Goal: Task Accomplishment & Management: Use online tool/utility

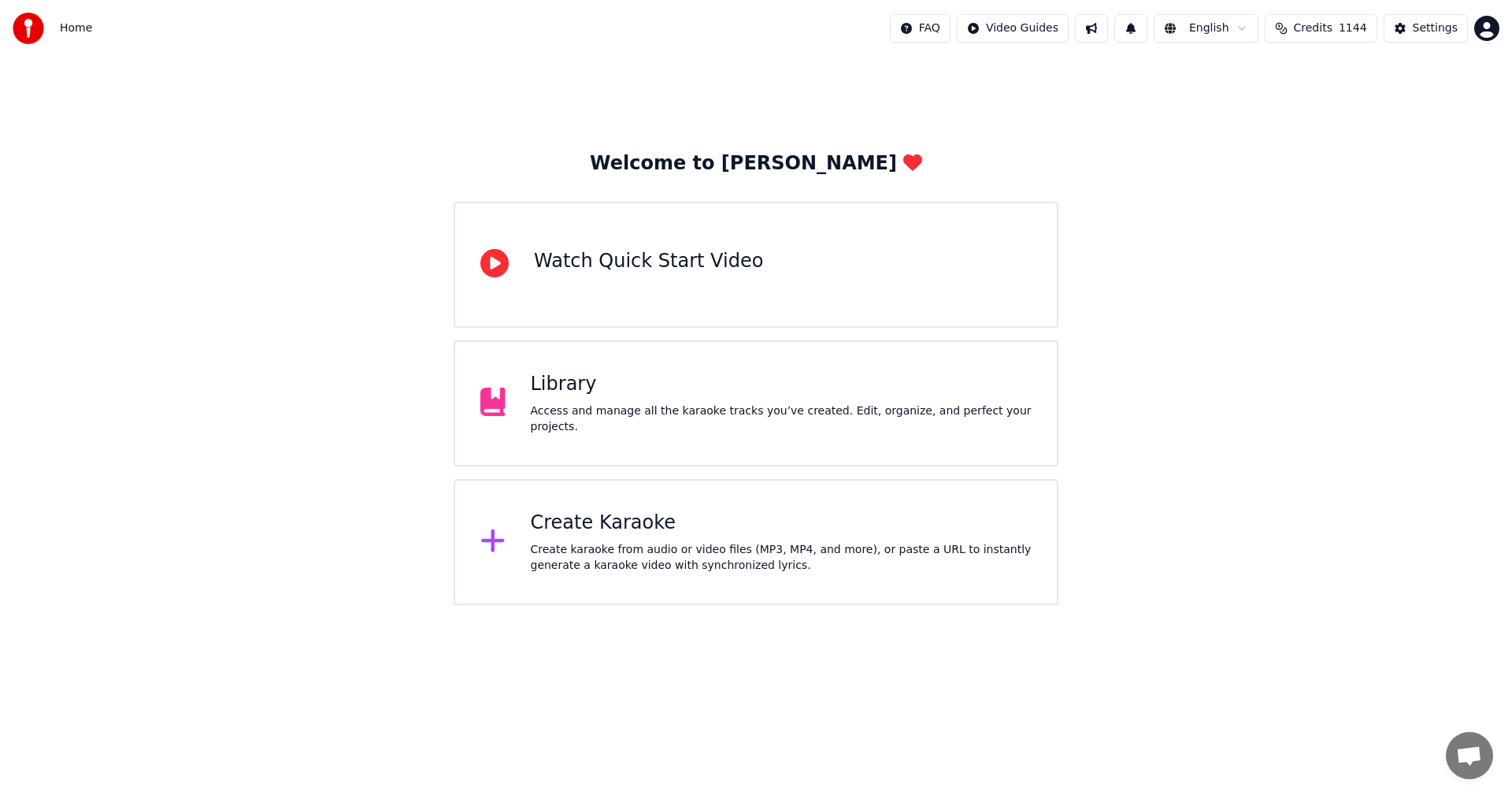
click at [574, 397] on div "Library" at bounding box center [781, 385] width 501 height 25
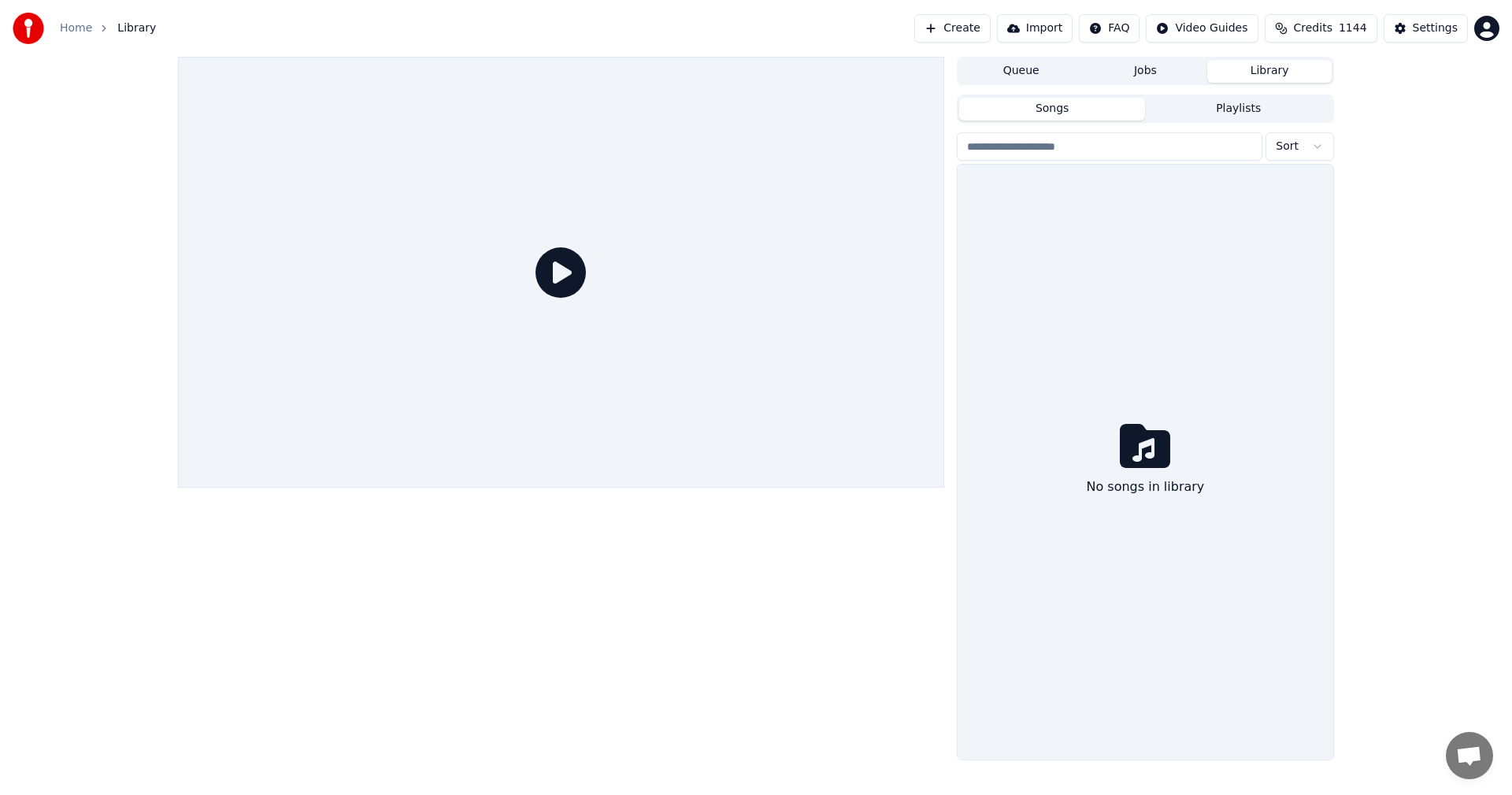
click at [574, 401] on div at bounding box center [561, 272] width 766 height 431
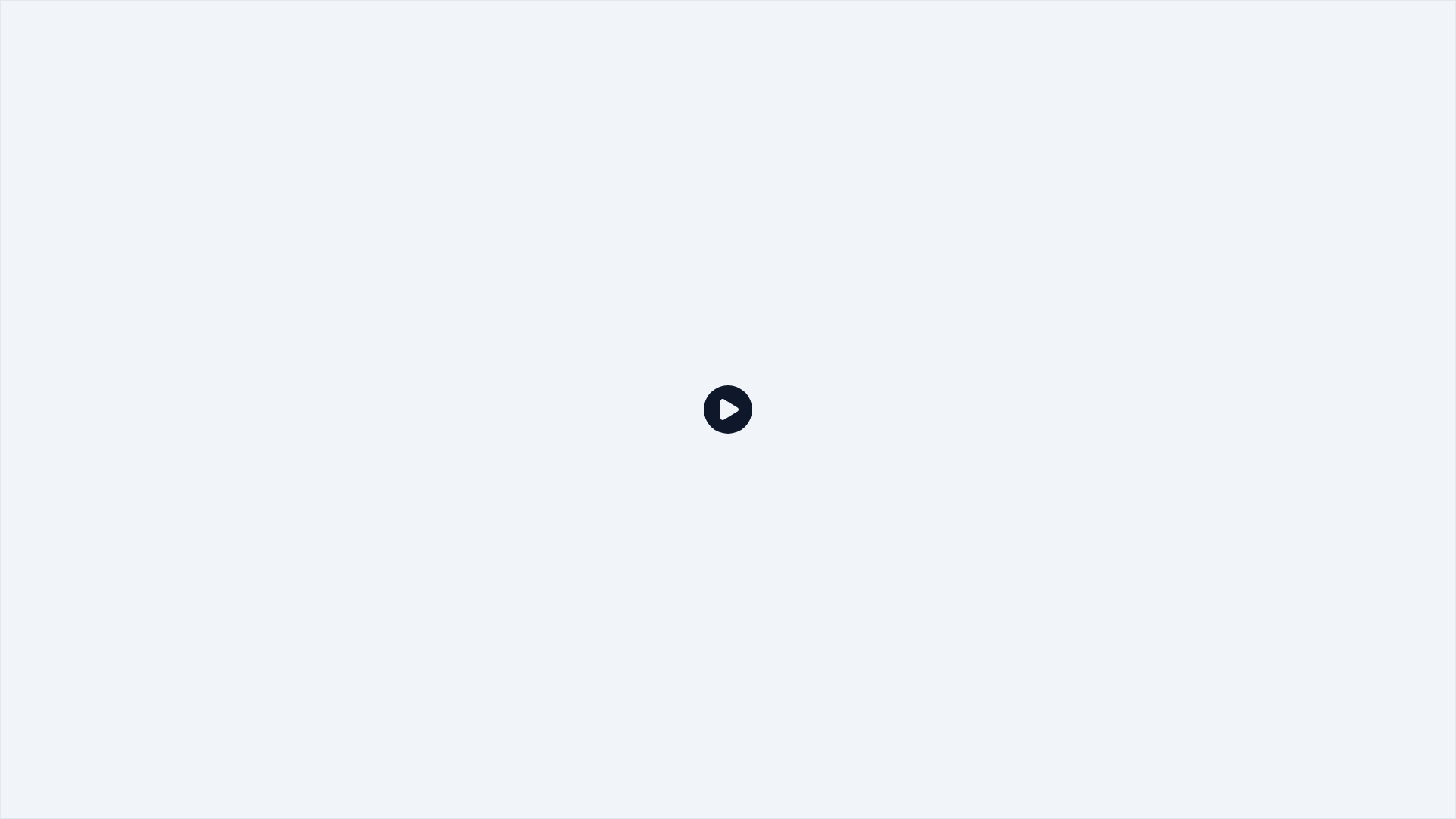
click at [491, 194] on div at bounding box center [728, 410] width 1456 height 819
click at [493, 193] on div at bounding box center [728, 410] width 1456 height 819
click at [722, 411] on icon at bounding box center [728, 410] width 49 height 49
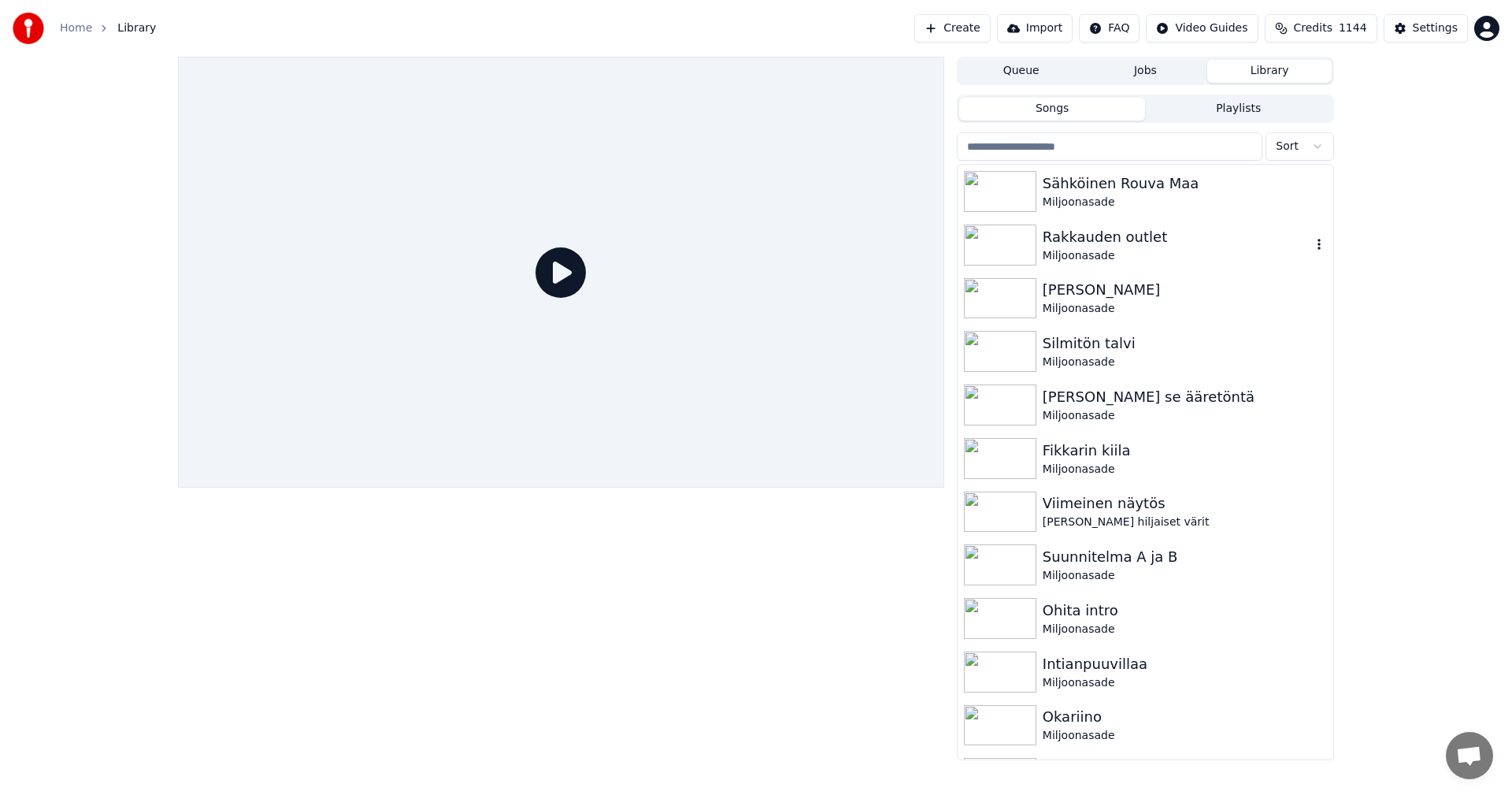
click at [999, 243] on img at bounding box center [1000, 244] width 72 height 41
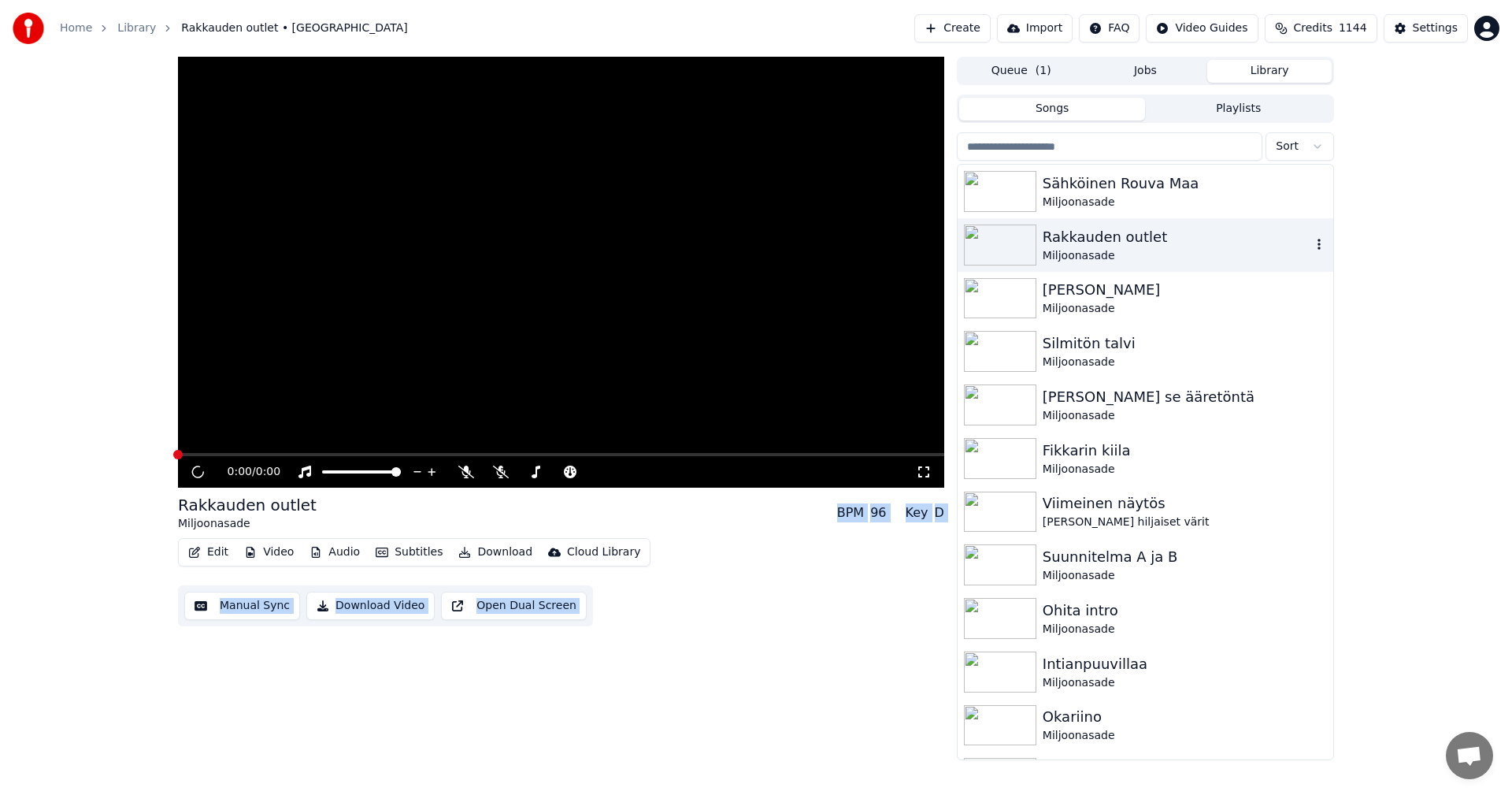
click at [999, 242] on img at bounding box center [1000, 244] width 72 height 41
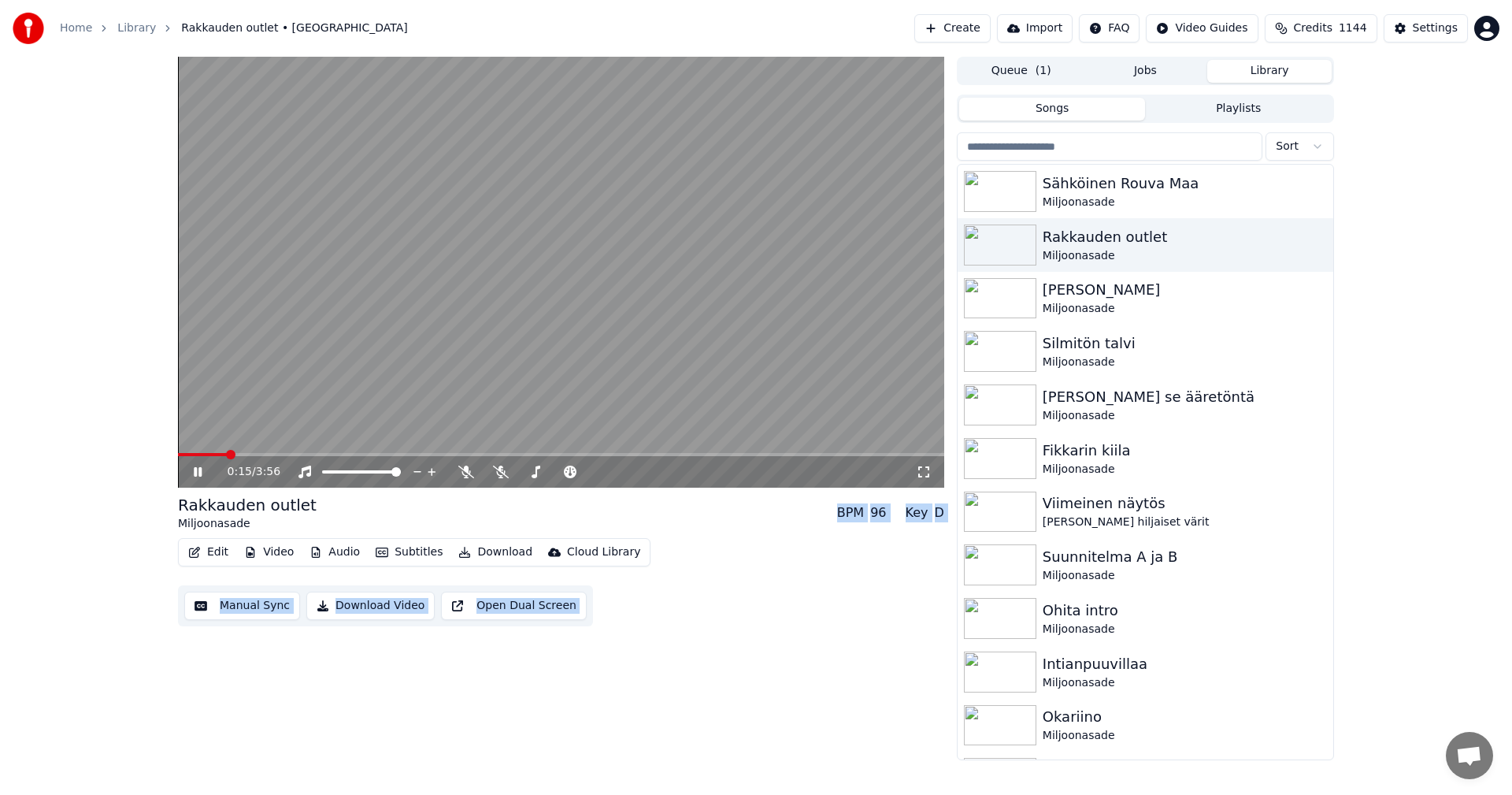
click at [227, 454] on span at bounding box center [561, 454] width 766 height 3
click at [212, 551] on button "Edit" at bounding box center [208, 552] width 52 height 22
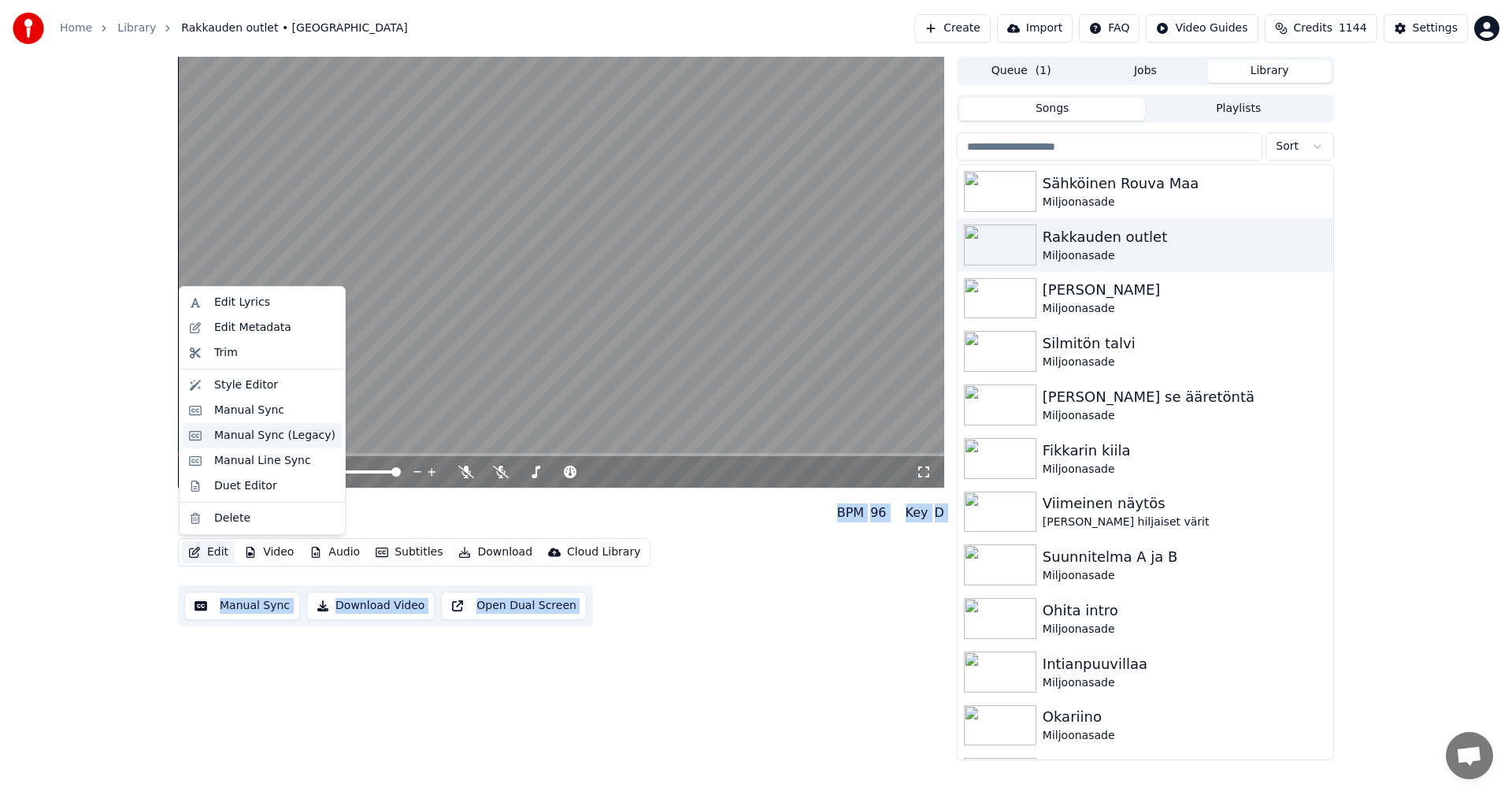
click at [252, 435] on div "Manual Sync (Legacy)" at bounding box center [275, 435] width 121 height 15
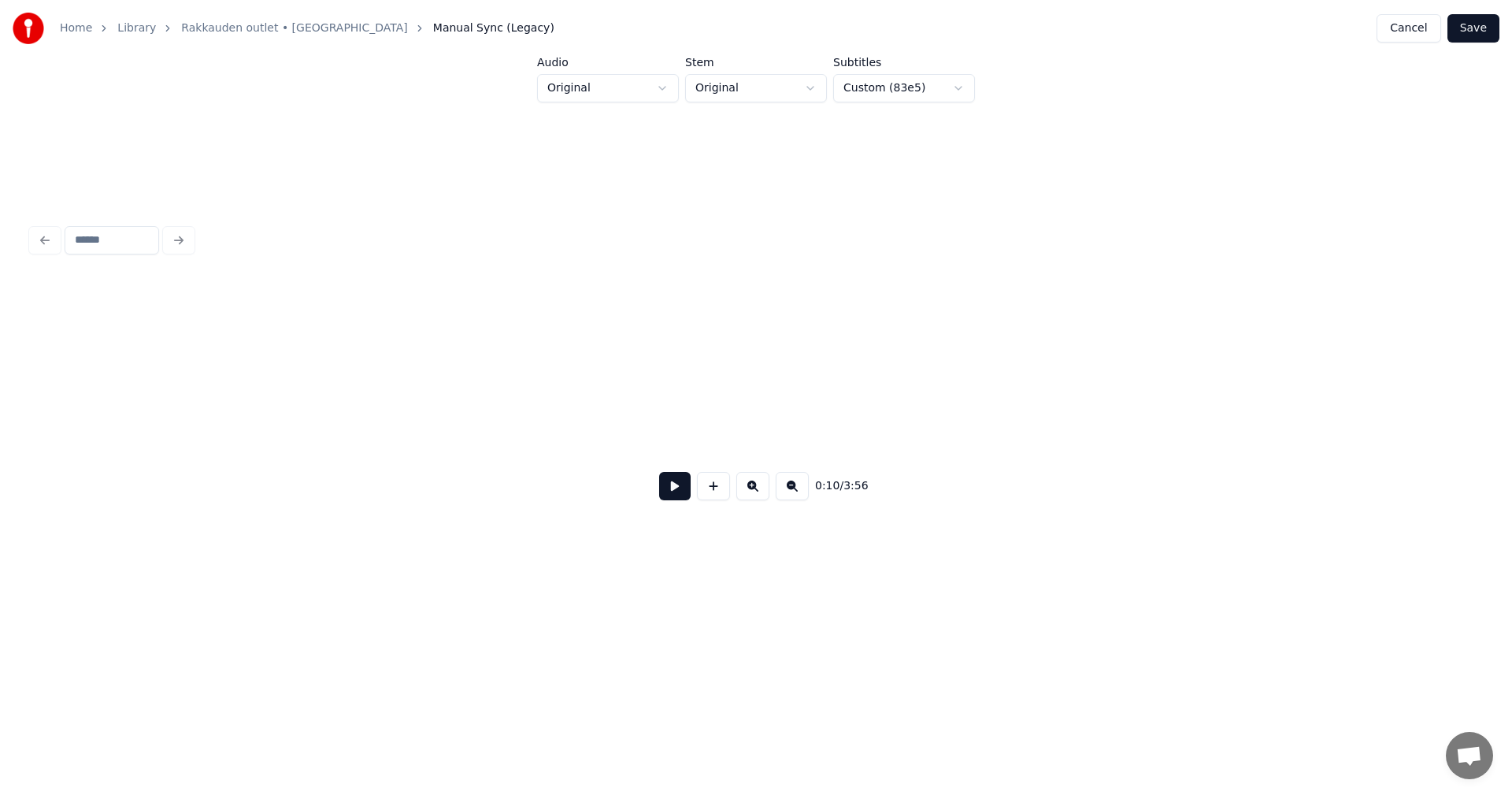
scroll to position [0, 3306]
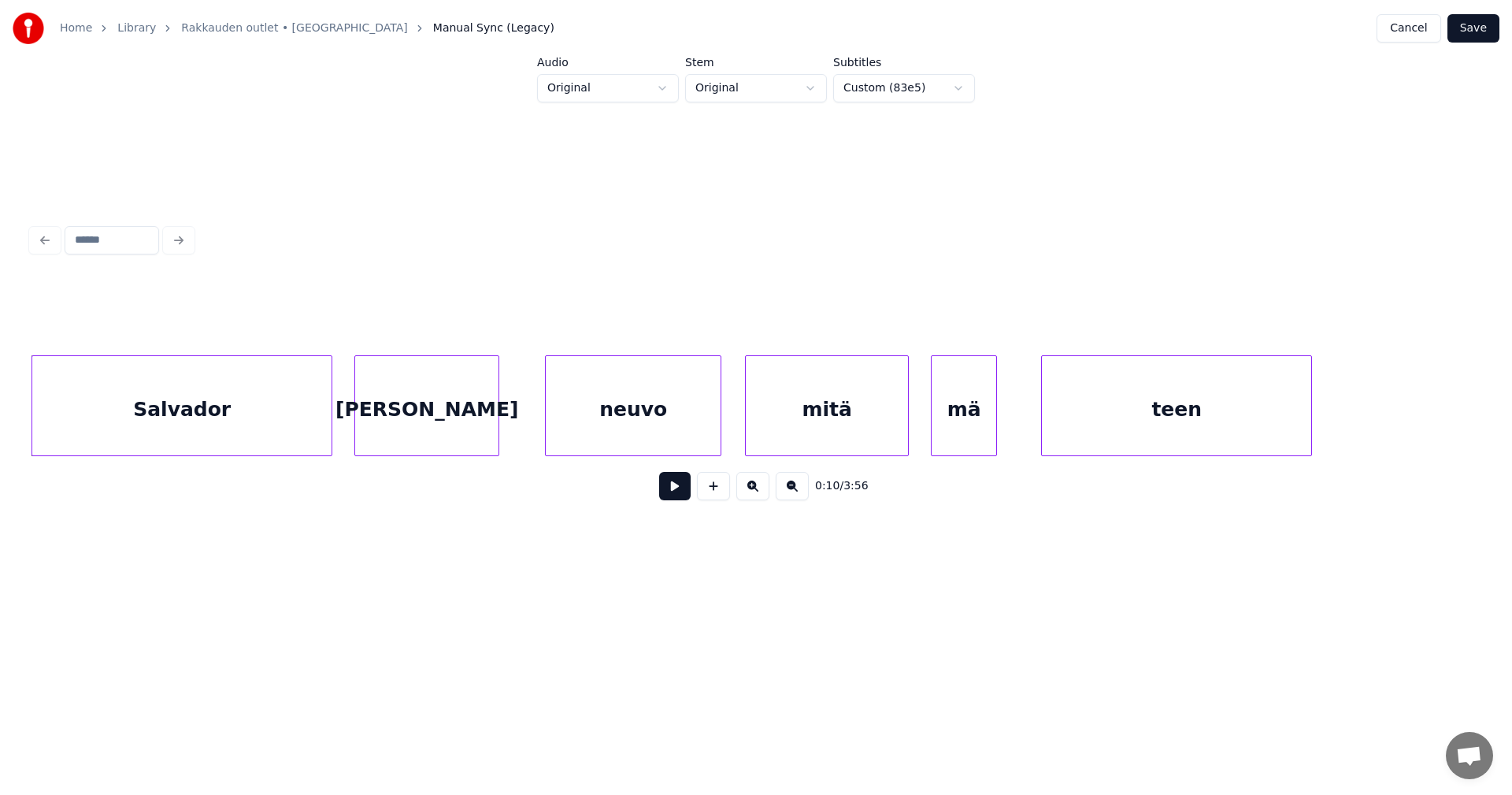
click at [201, 437] on div "Salvador" at bounding box center [182, 409] width 299 height 108
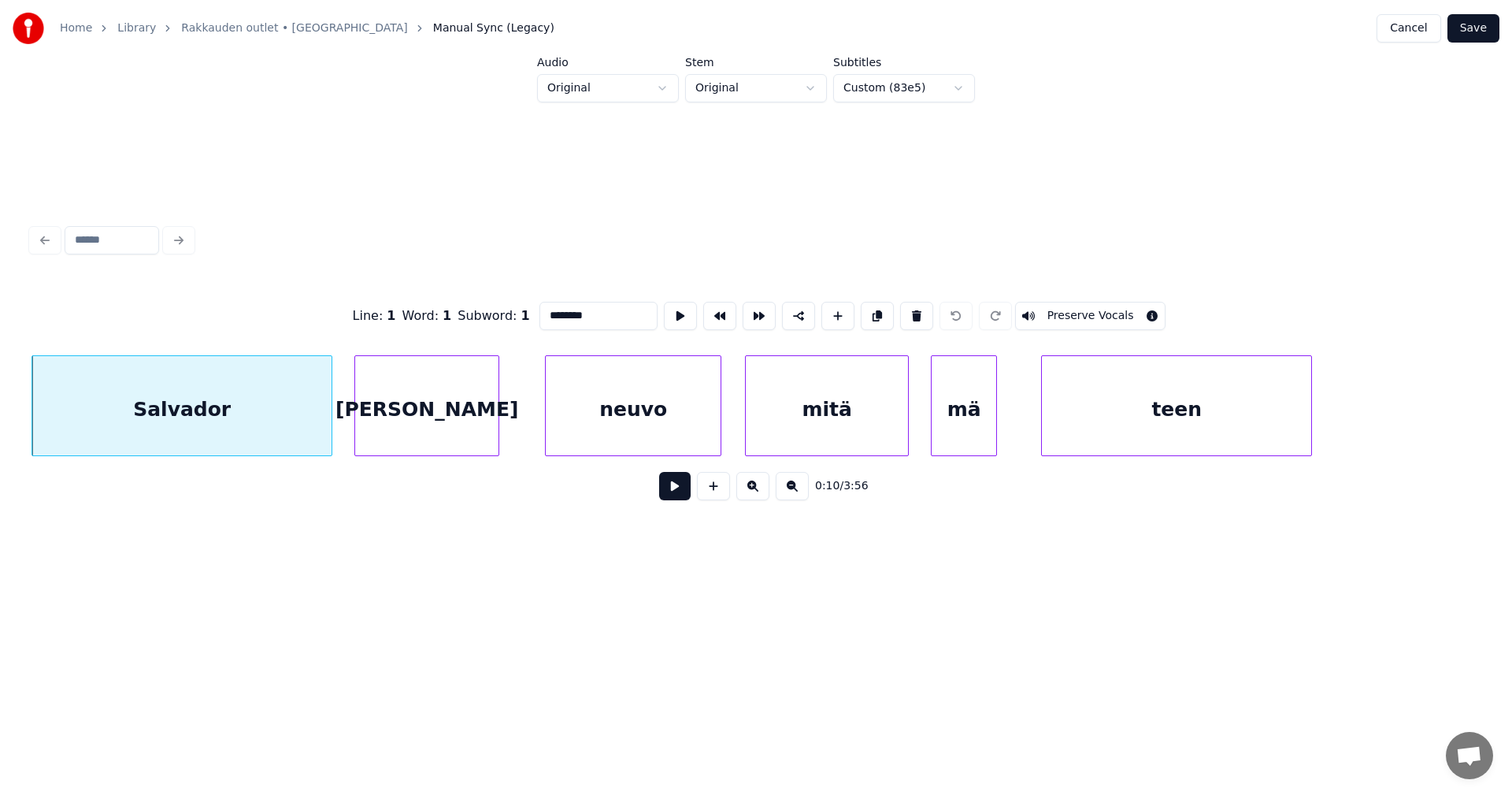
click at [662, 495] on button at bounding box center [675, 485] width 32 height 28
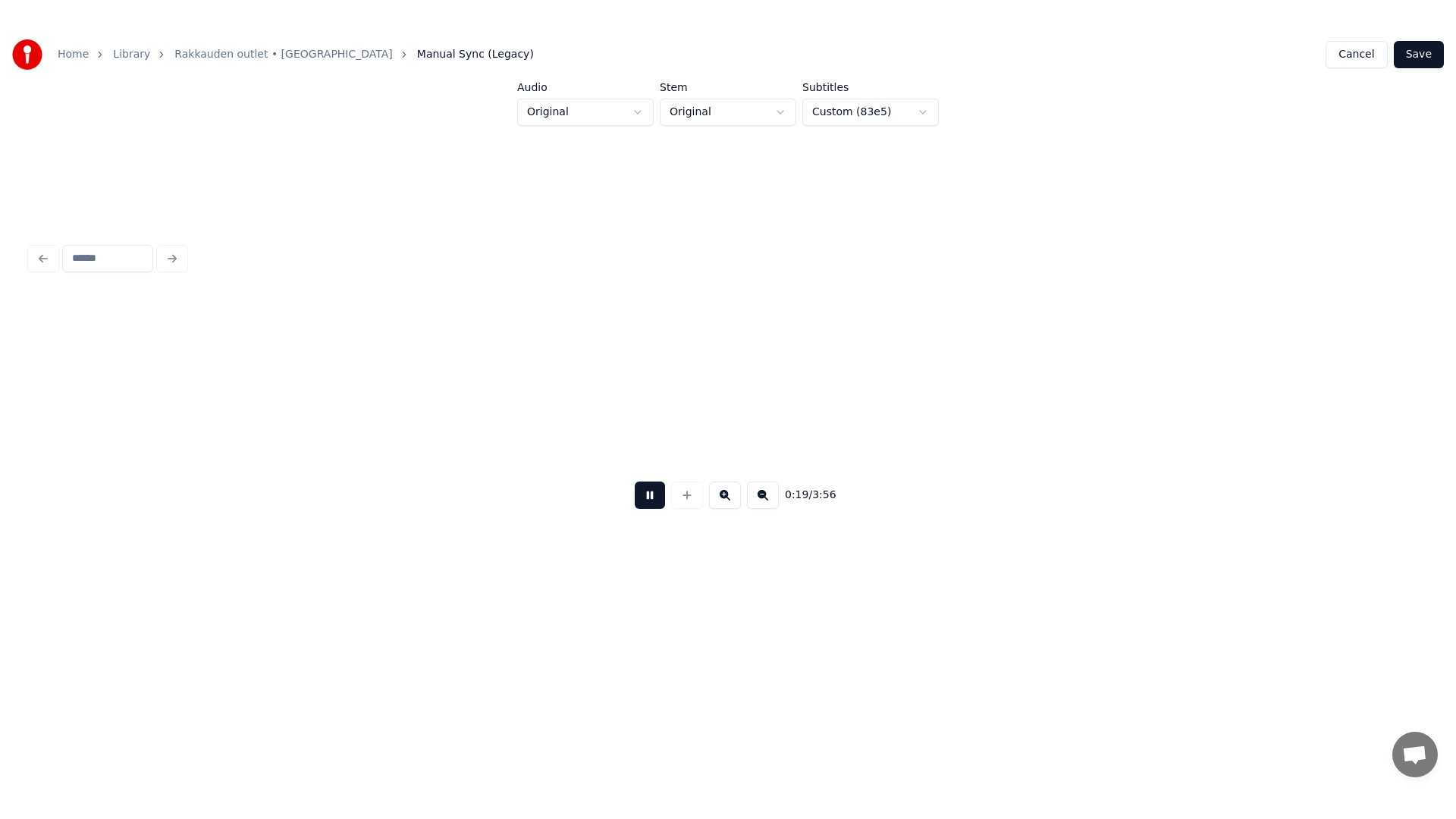
scroll to position [0, 5981]
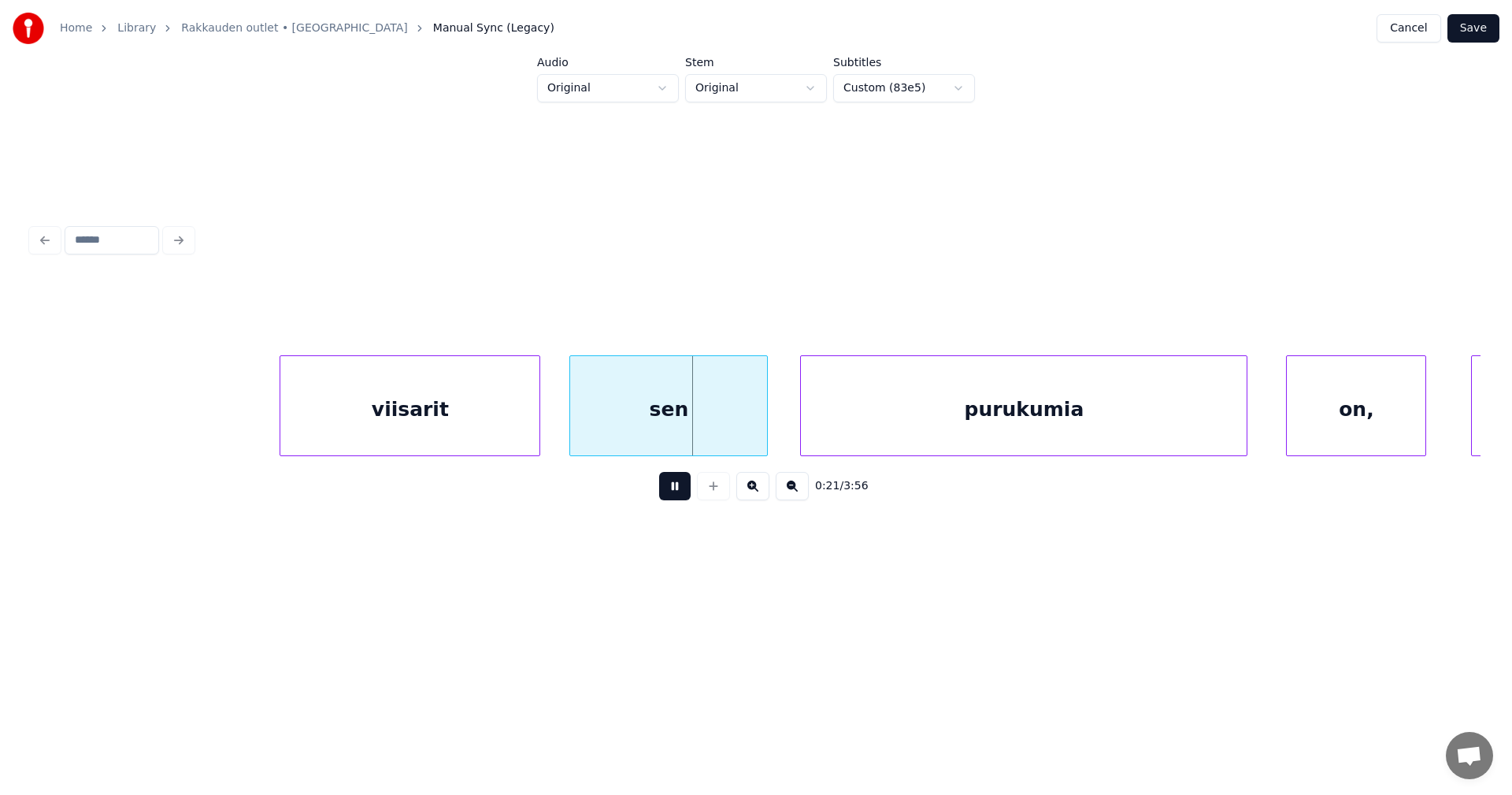
click at [1470, 28] on button "Save" at bounding box center [1473, 28] width 52 height 28
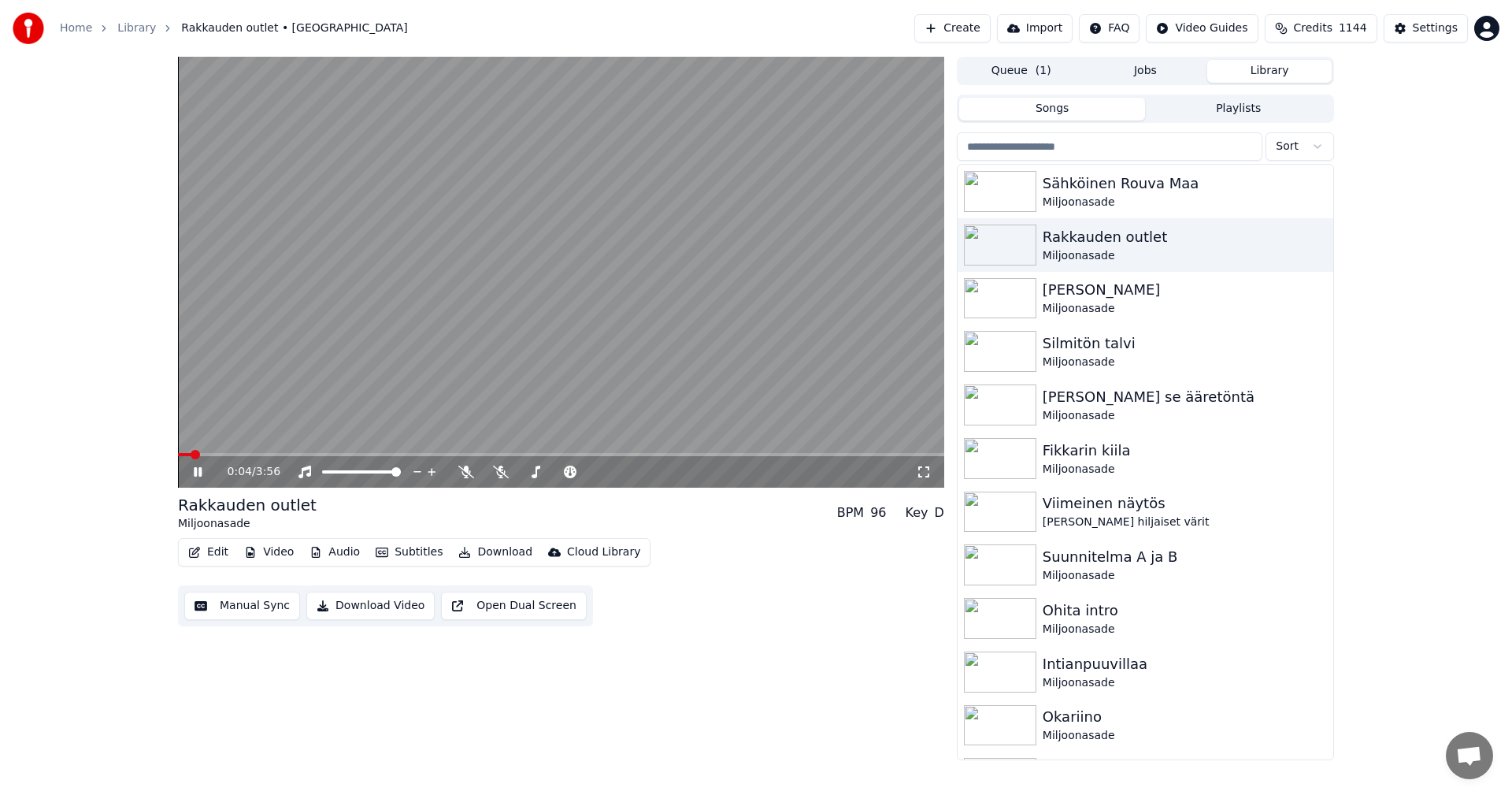
drag, startPoint x: 922, startPoint y: 473, endPoint x: 1022, endPoint y: 476, distance: 100.0
click at [924, 472] on icon at bounding box center [923, 472] width 15 height 13
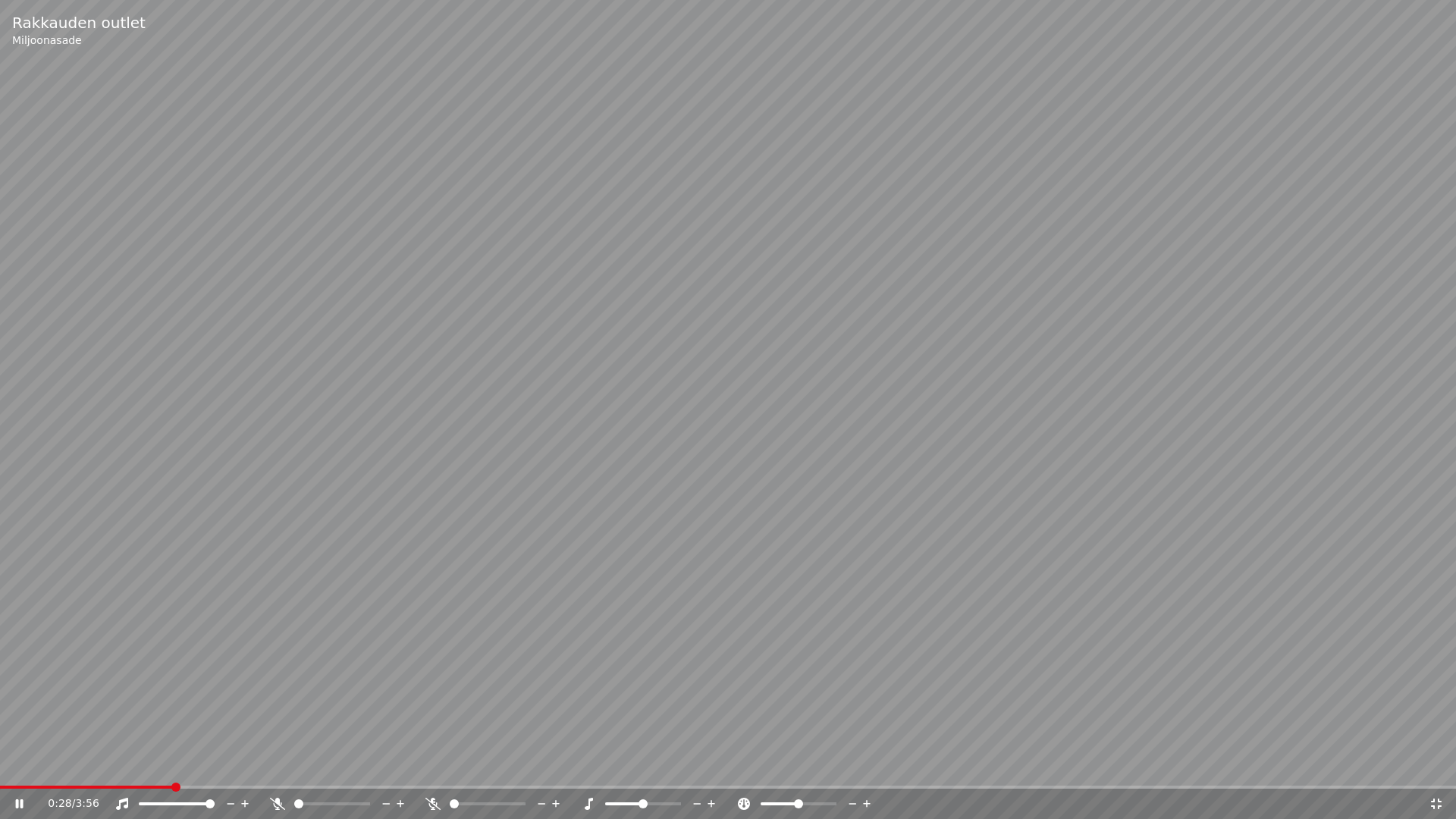
click at [173, 764] on span at bounding box center [728, 786] width 1456 height 3
